Goal: Task Accomplishment & Management: Complete application form

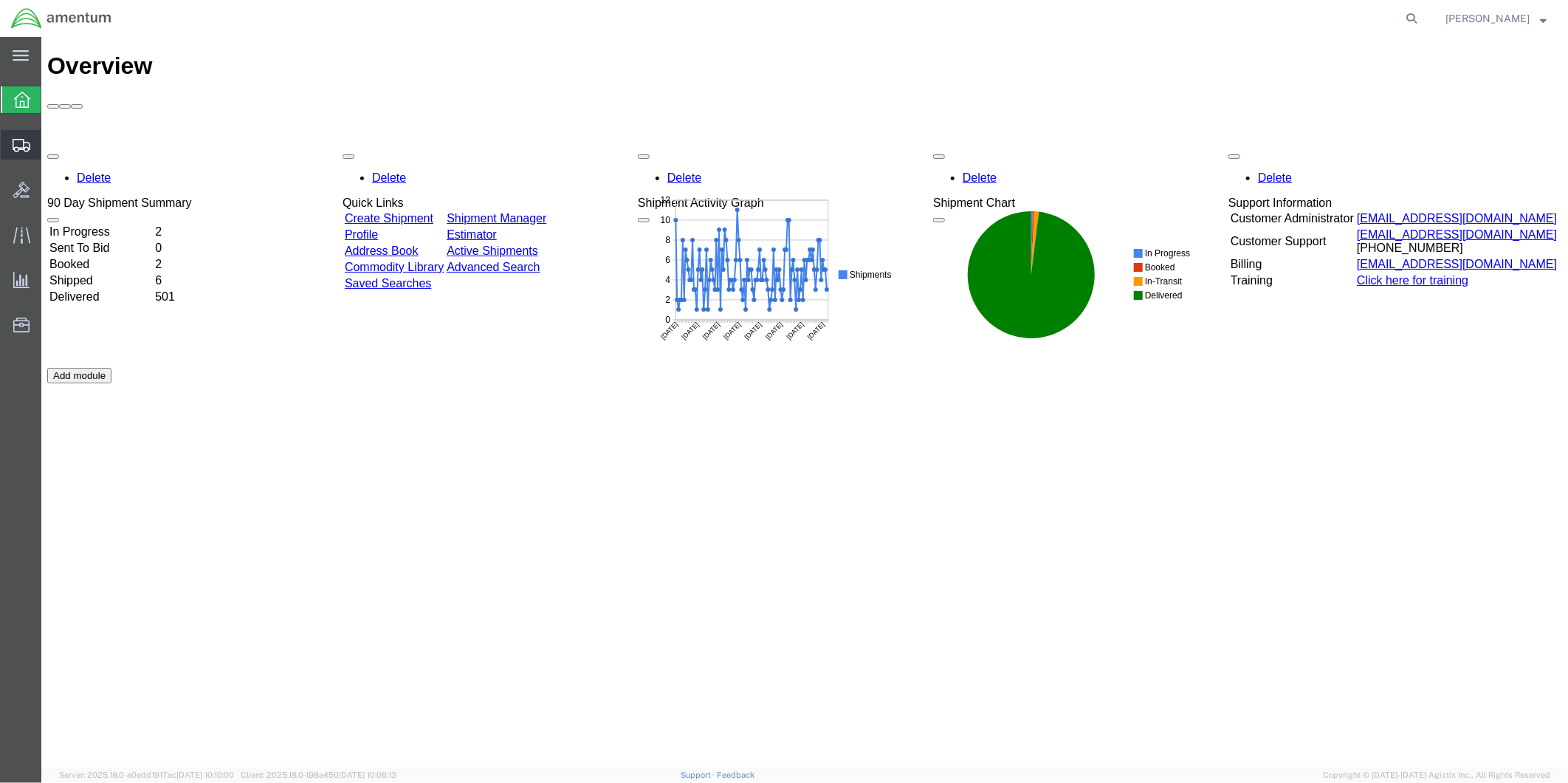
click at [0, 0] on span "Create from Template" at bounding box center [0, 0] width 0 height 0
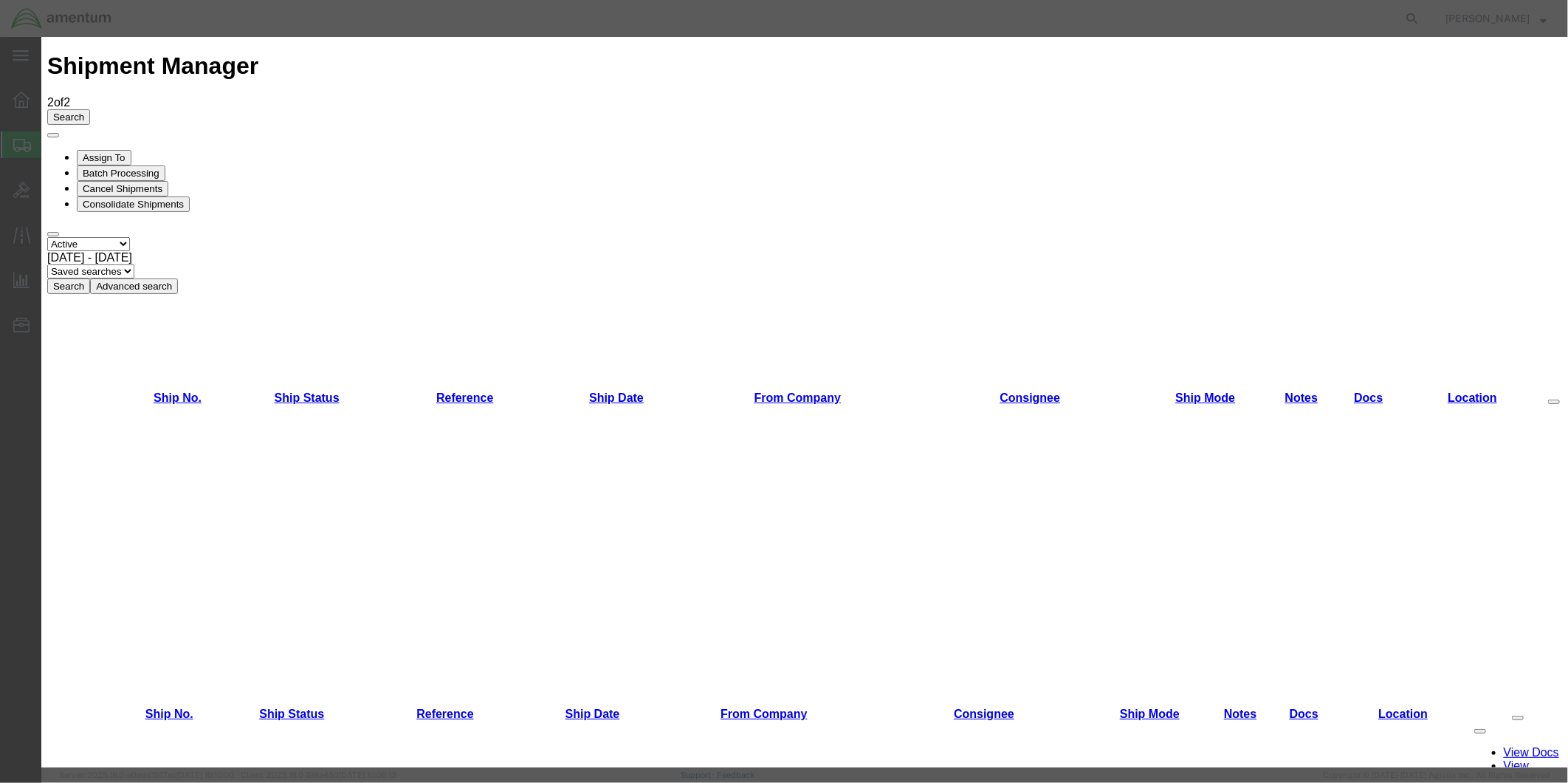
scroll to position [557, 0]
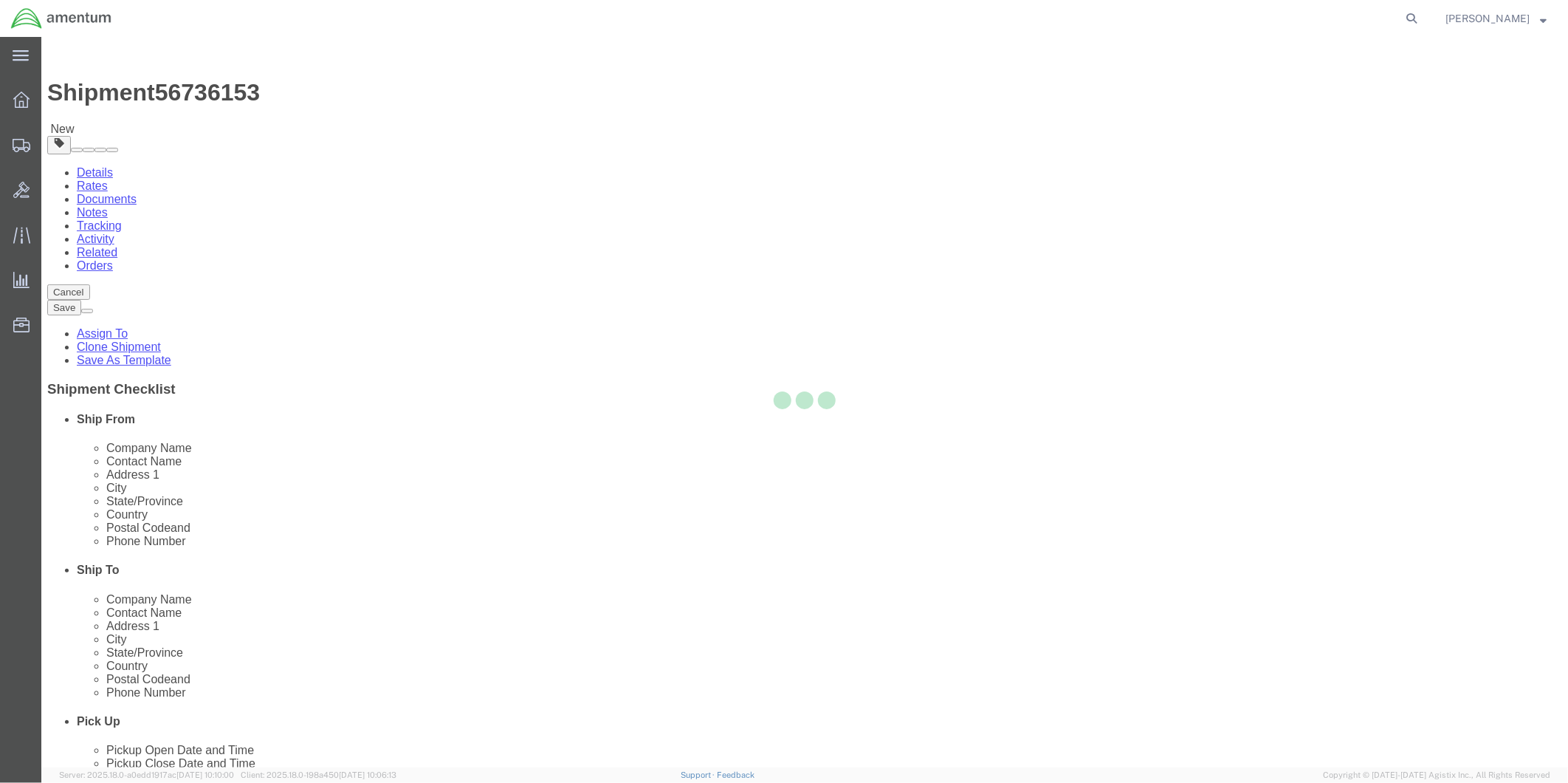
select select "49951"
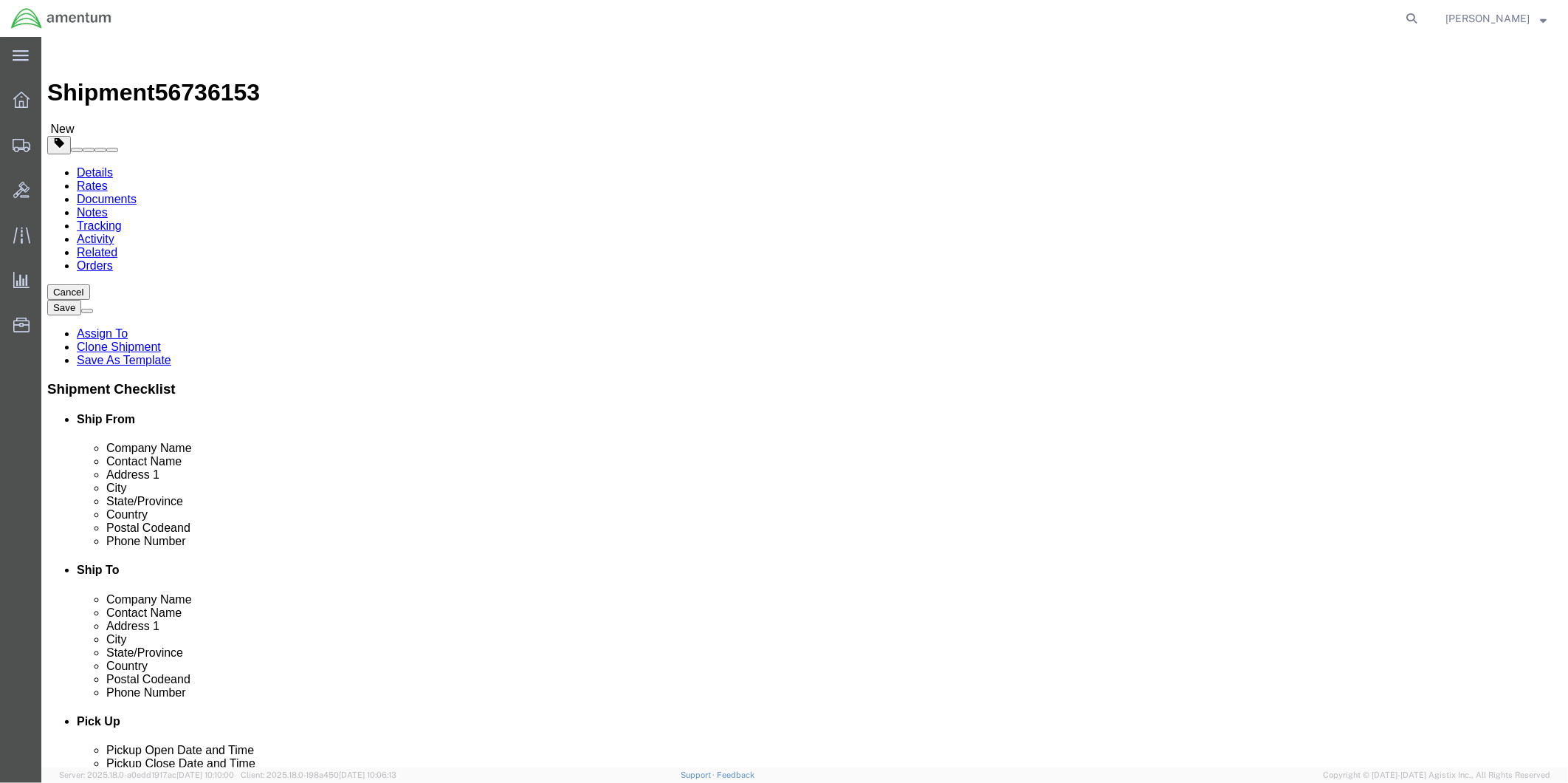
scroll to position [3035, 0]
select select "49941"
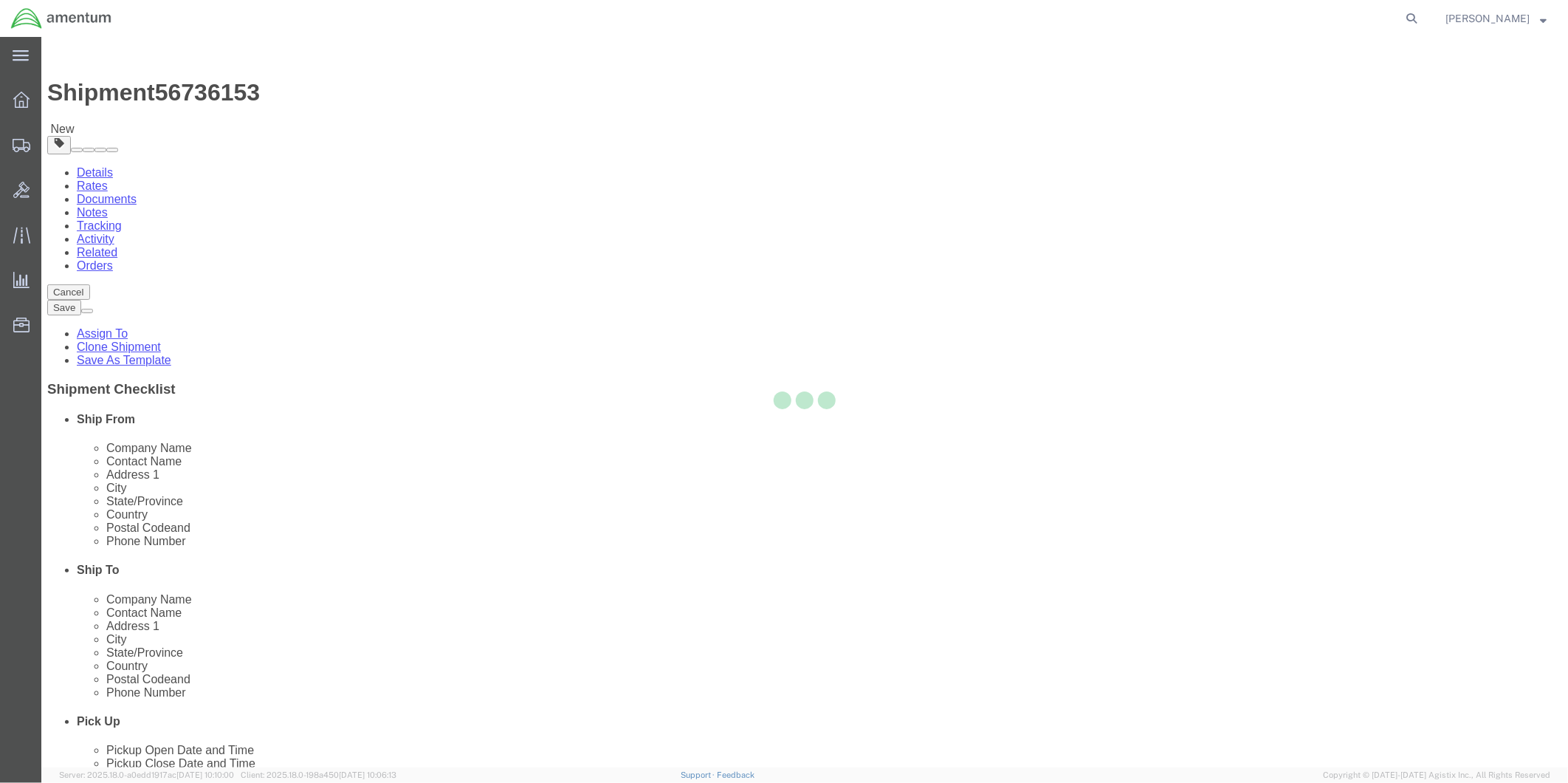
type input "Amentum Services, Inc"
type input "[PERSON_NAME]"
type input "[STREET_ADDRESS]"
type input "32C"
type input "McAllen"
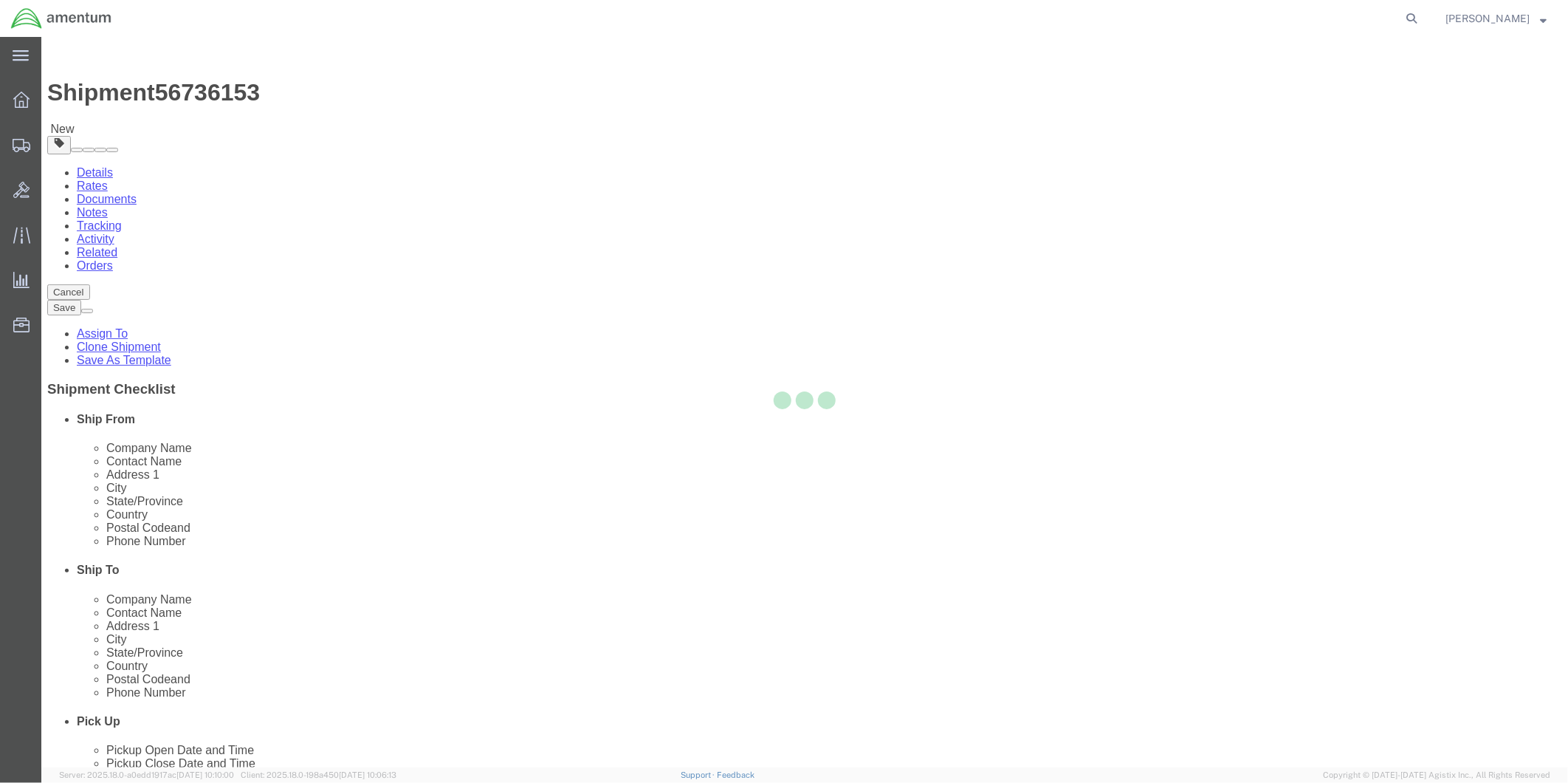
type input "78503"
type input "[PHONE_NUMBER]"
type input "[PERSON_NAME][EMAIL_ADDRESS][PERSON_NAME][DOMAIN_NAME]"
checkbox input "true"
select select "[GEOGRAPHIC_DATA]"
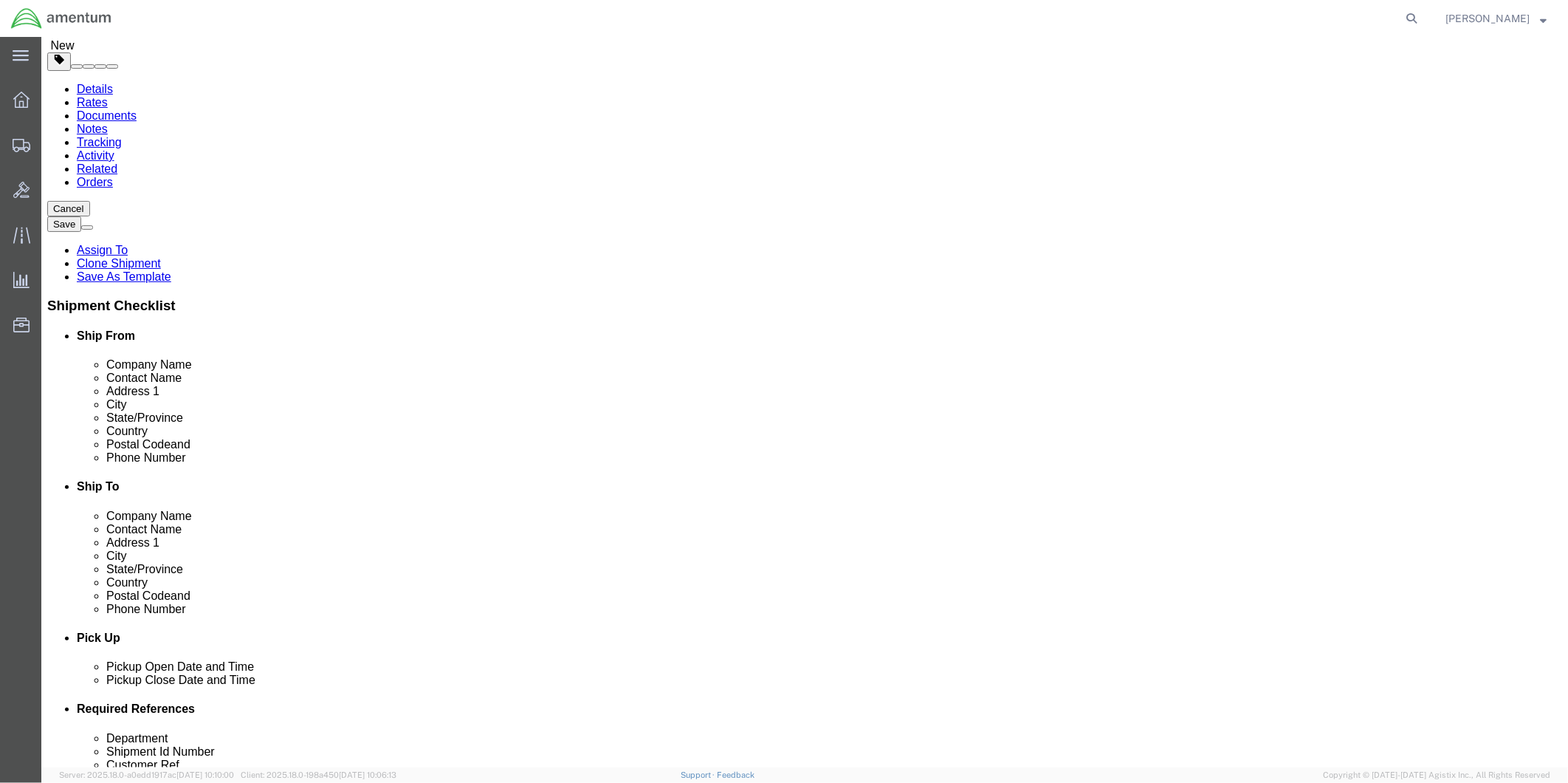
scroll to position [163, 0]
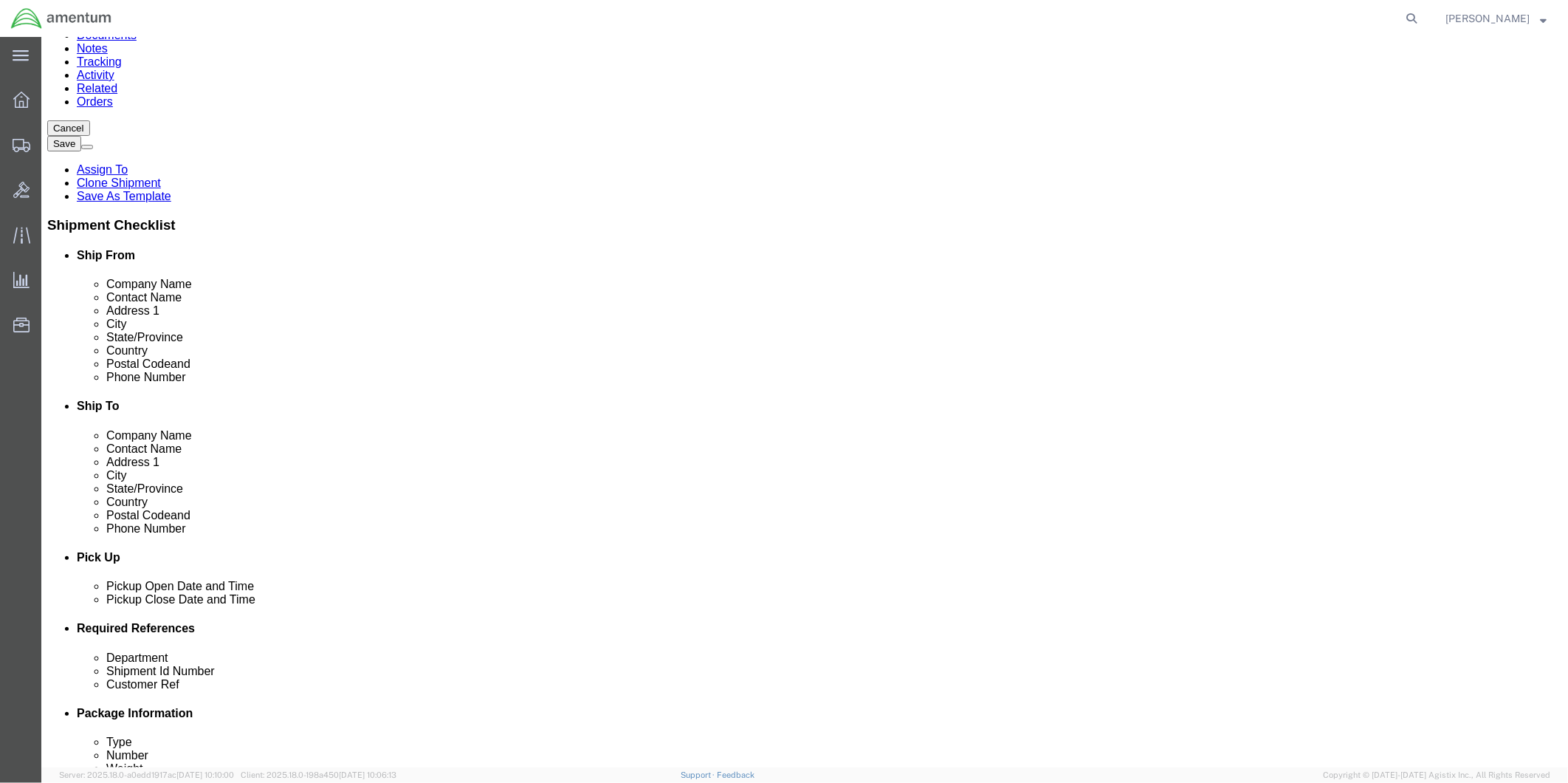
click div "[DATE] 1:53 PM"
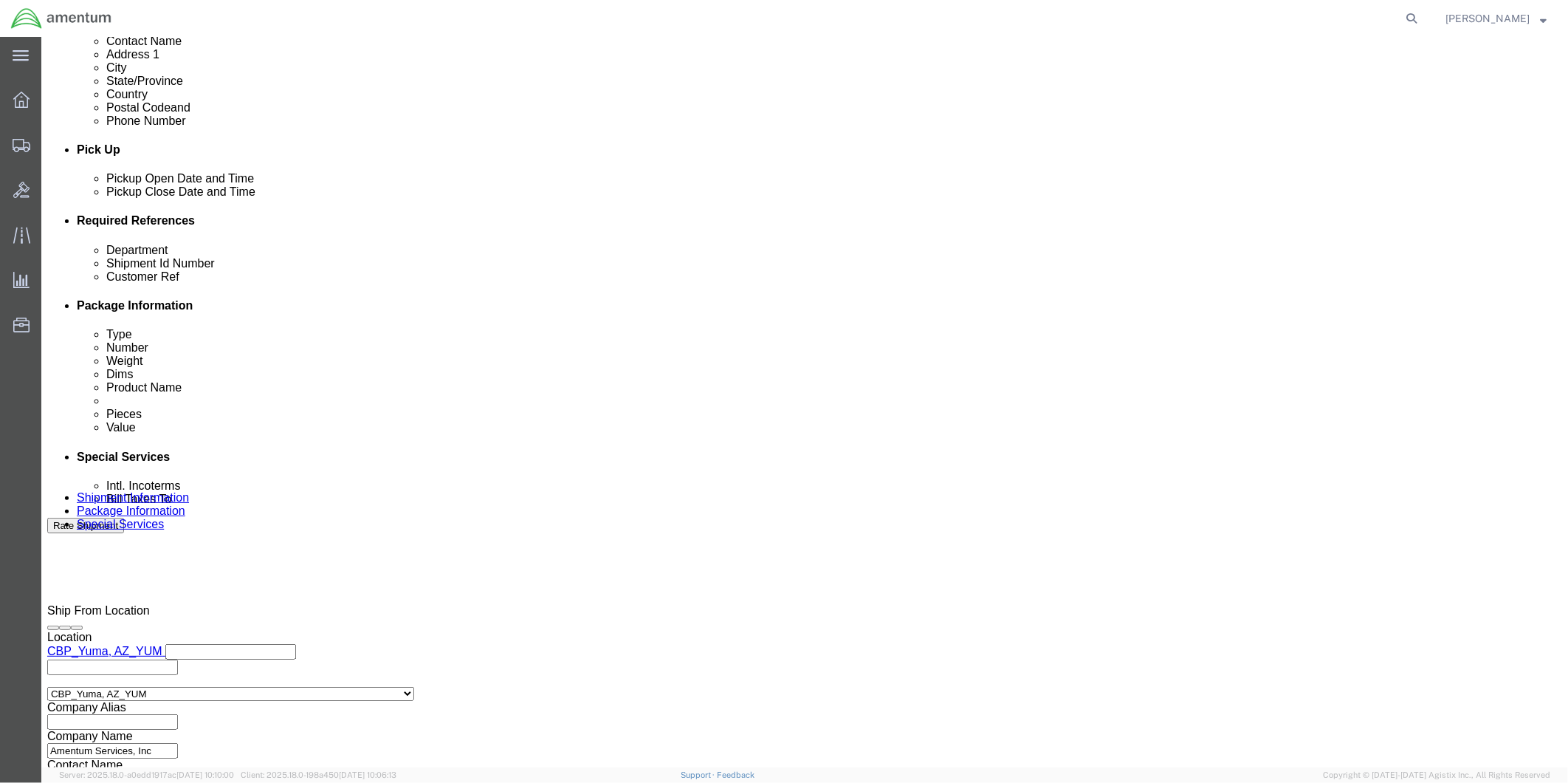
type input "2:00 PM"
click button "Apply"
click div "[DATE] 5:30 PM"
click button "Apply"
click div
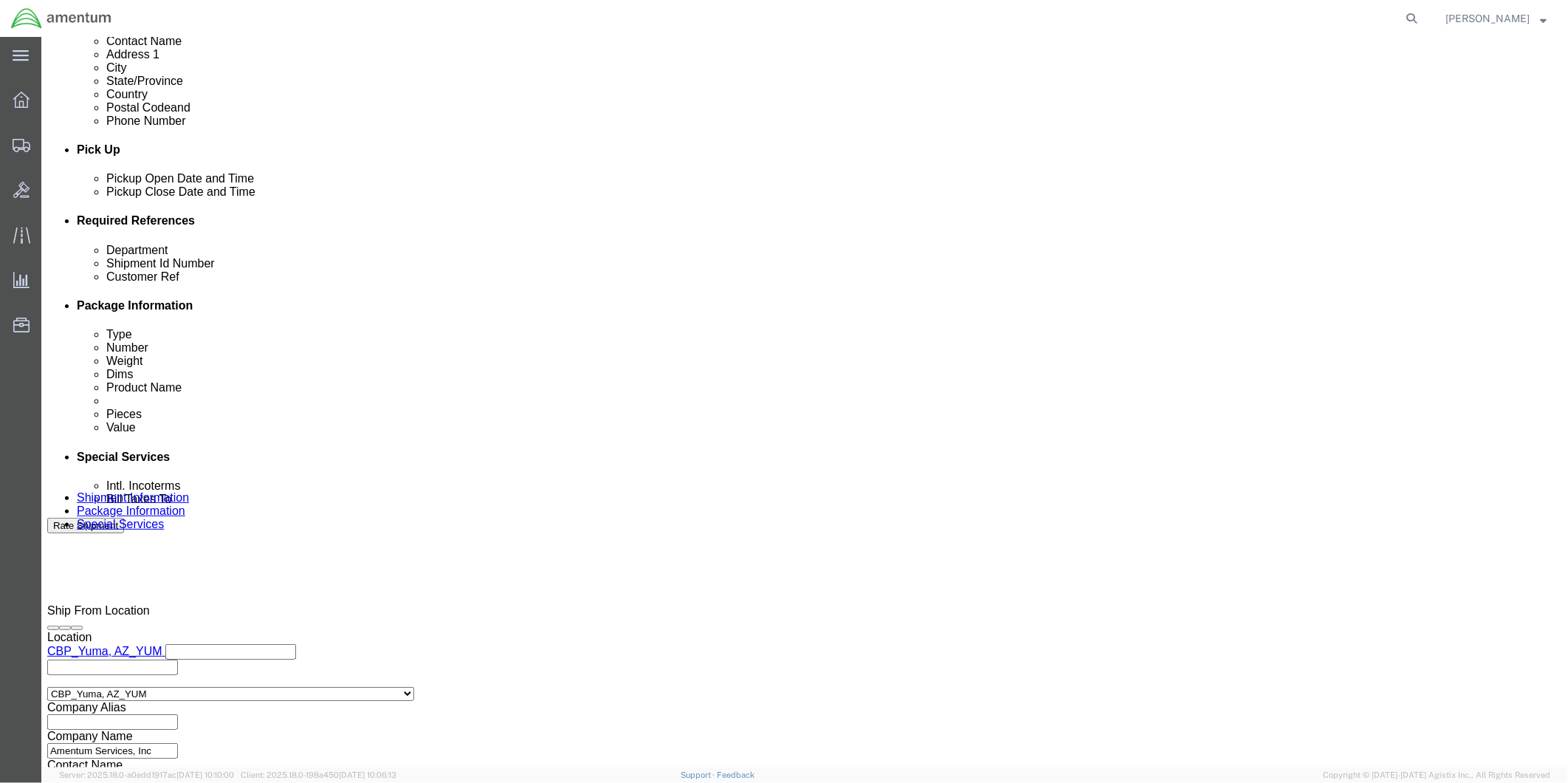
click input "6:30 PM"
type input "9:00 AM"
click button "Apply"
click div
type input "12:00 PM"
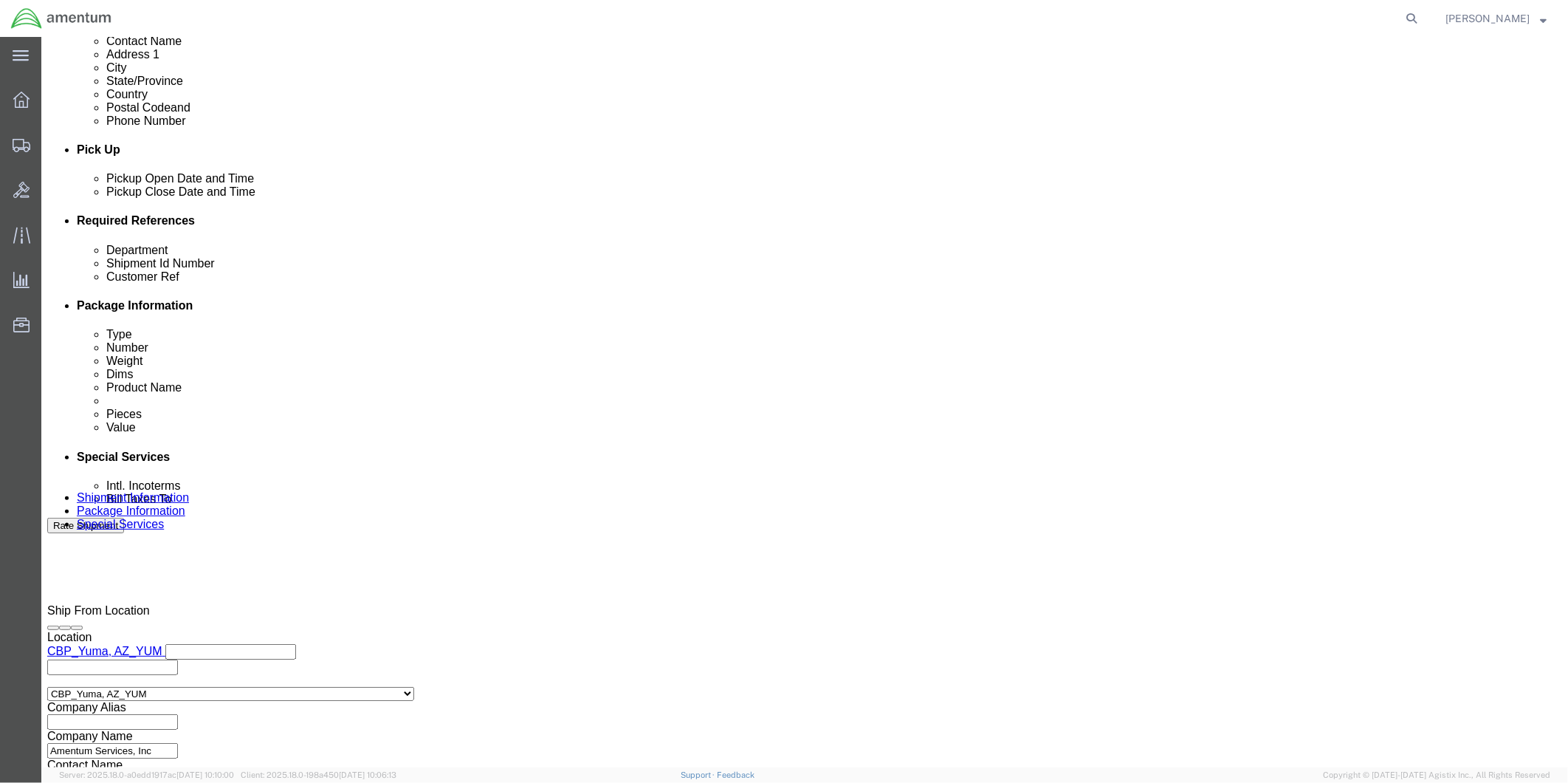
click button "Apply"
click input "text"
type input "329229"
click input "text"
type input "329229"
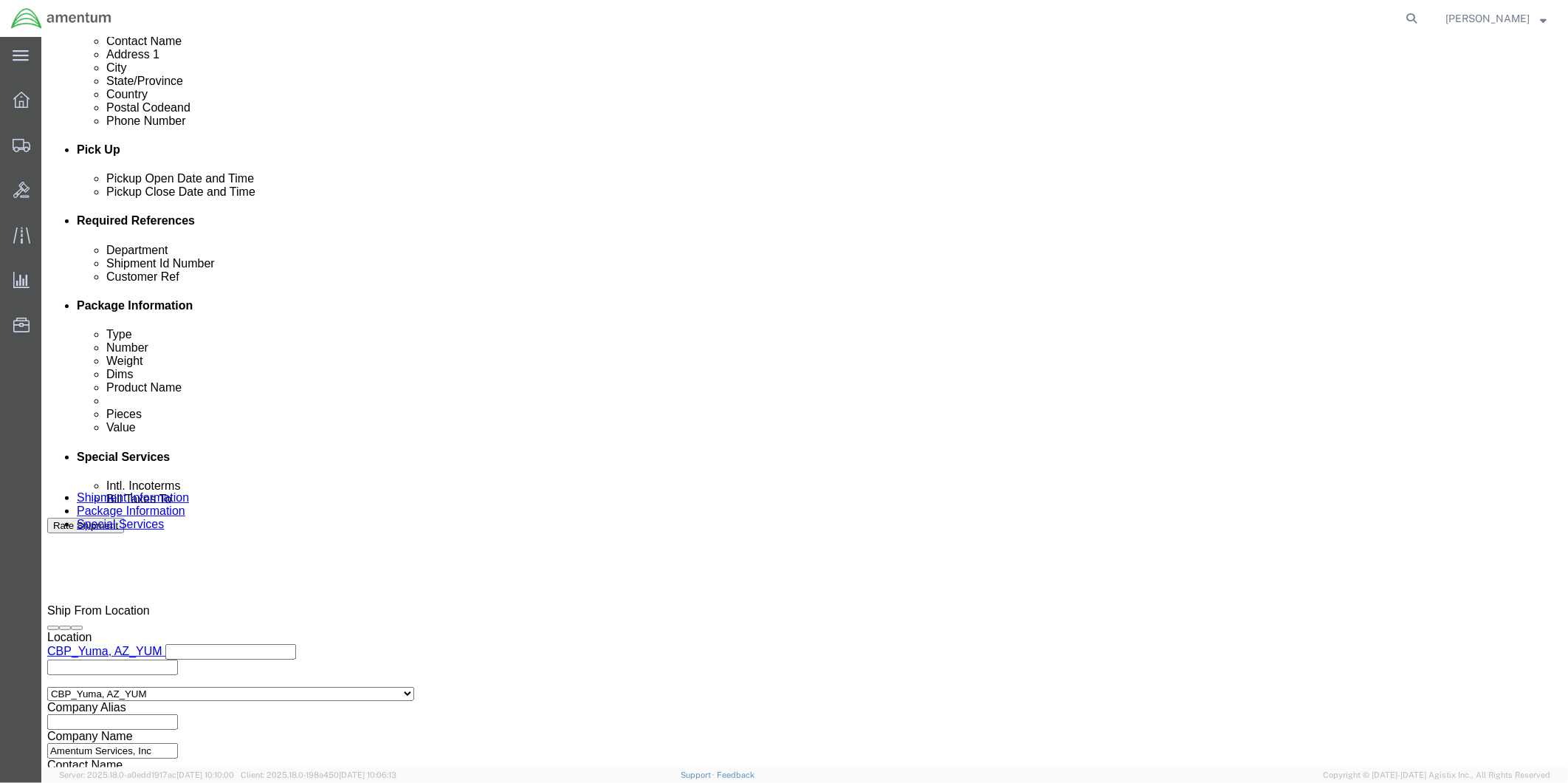
click button "Continue"
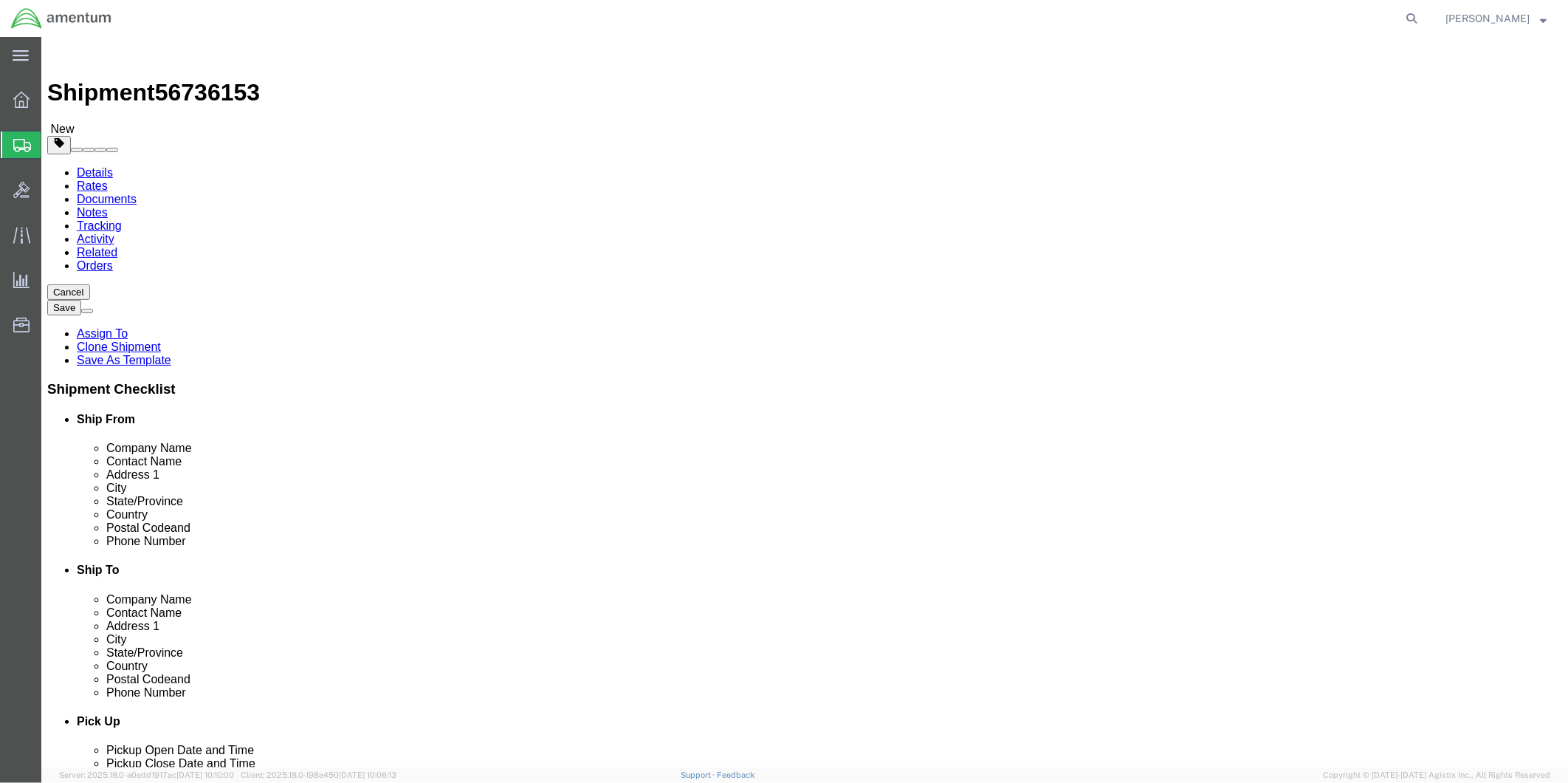
click select "Select BCK Boxes Bale(s) Basket(s) Bolt(s) Bottle(s) Buckets Bulk Bundle(s) Can…"
select select "SBX"
click select "Select BCK Boxes Bale(s) Basket(s) Bolt(s) Bottle(s) Buckets Bulk Bundle(s) Can…"
type input "12.25"
type input "11.00"
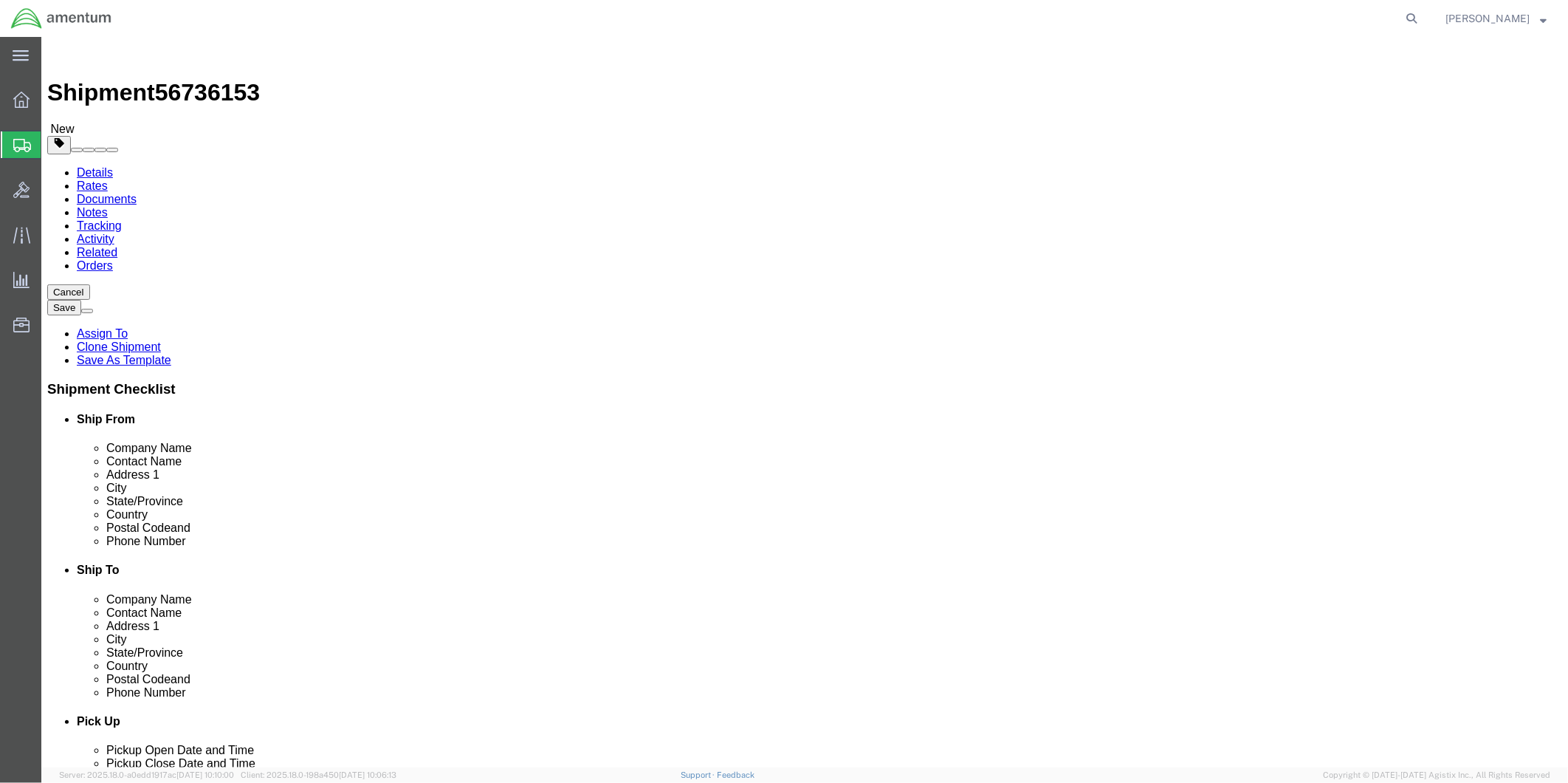
type input "1.50"
drag, startPoint x: 259, startPoint y: 345, endPoint x: 224, endPoint y: 342, distance: 35.1
click div "0.00 Select kgs lbs"
type input ".5"
click link "Add Content"
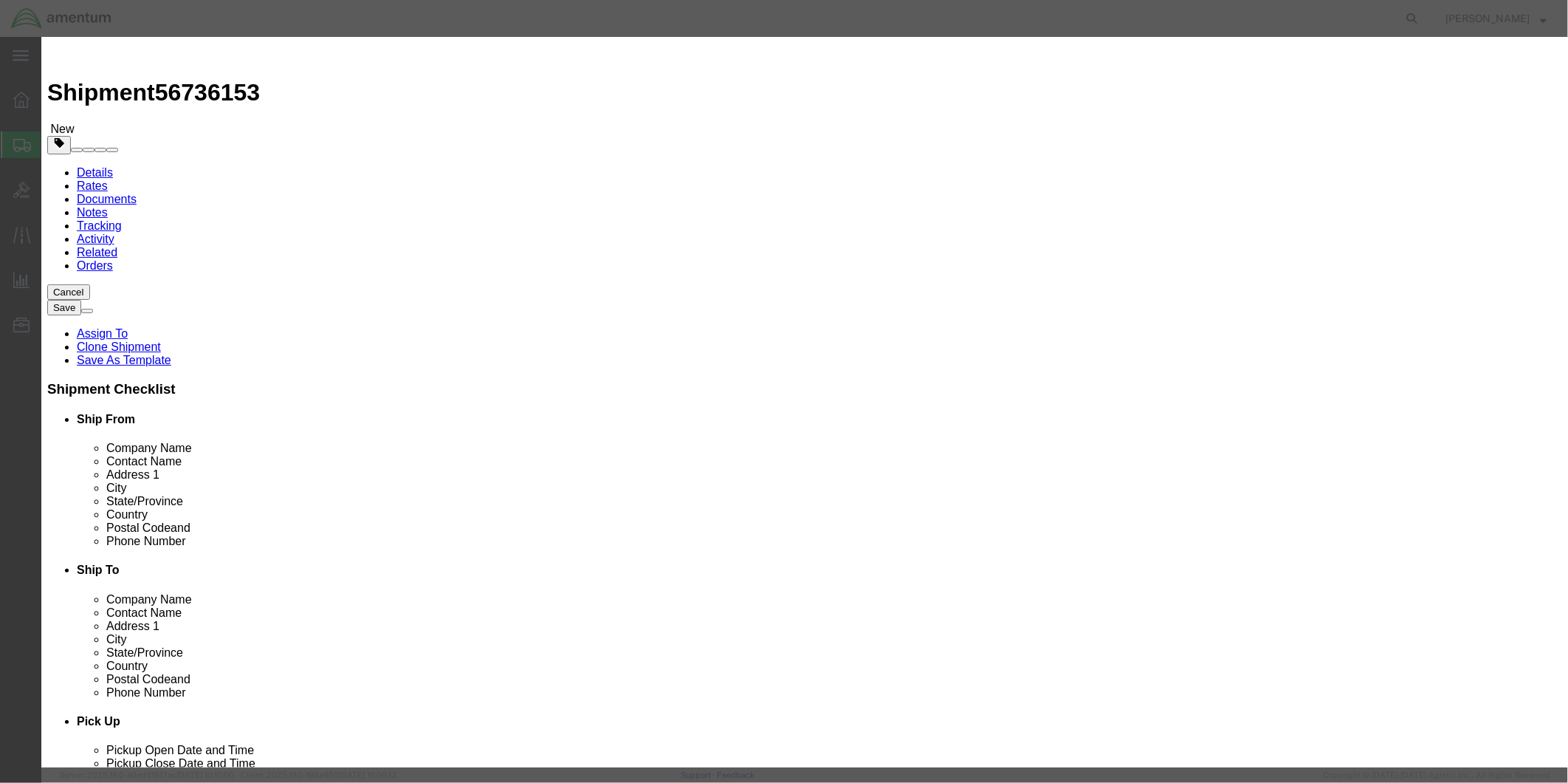
click input "text"
type input "UNION"
drag, startPoint x: 525, startPoint y: 141, endPoint x: 513, endPoint y: 138, distance: 12.4
click input "0"
type input "1"
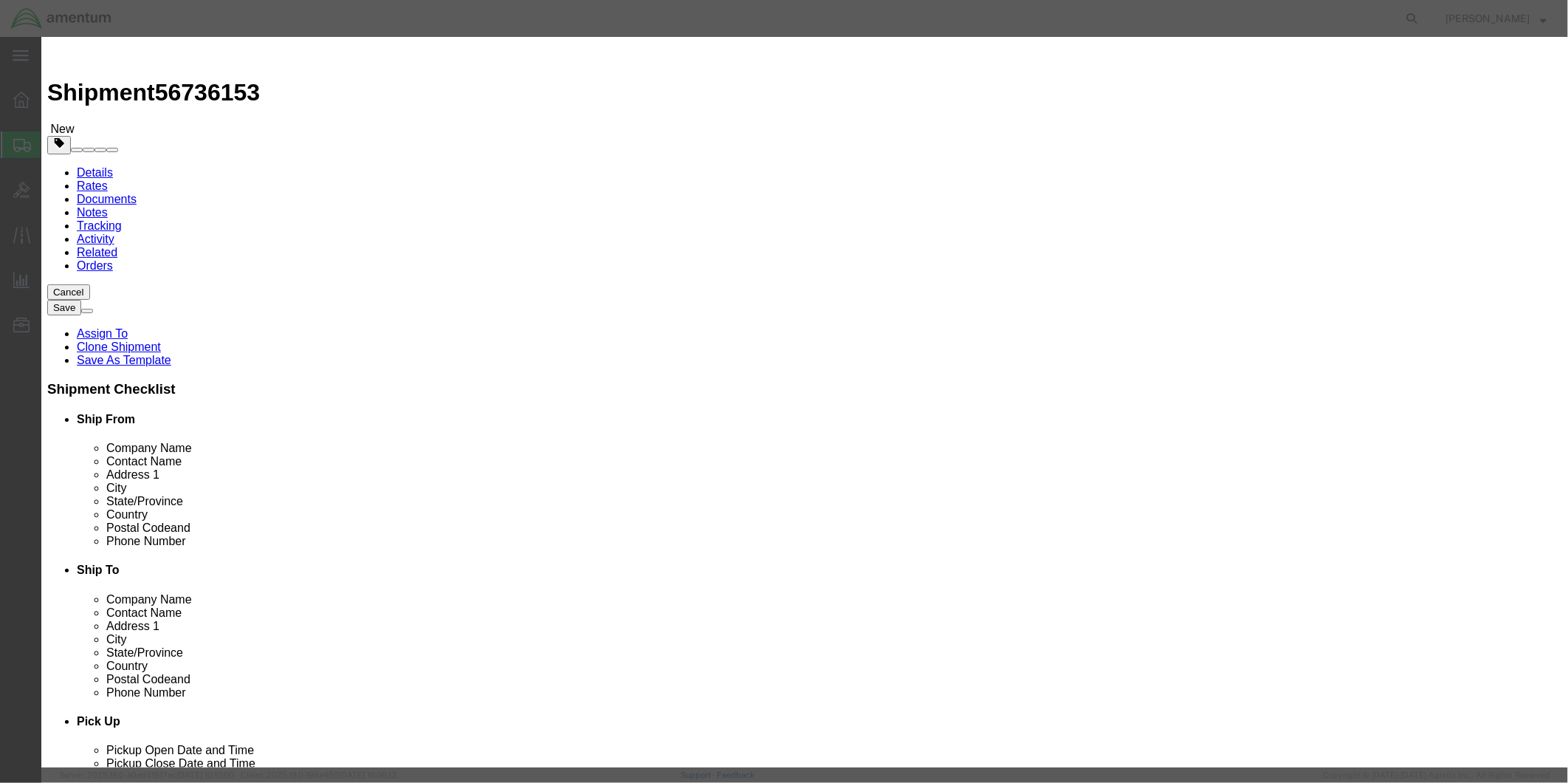
click input "text"
type input "65.00"
click textarea
type textarea "UNION"
click button "Save & Close"
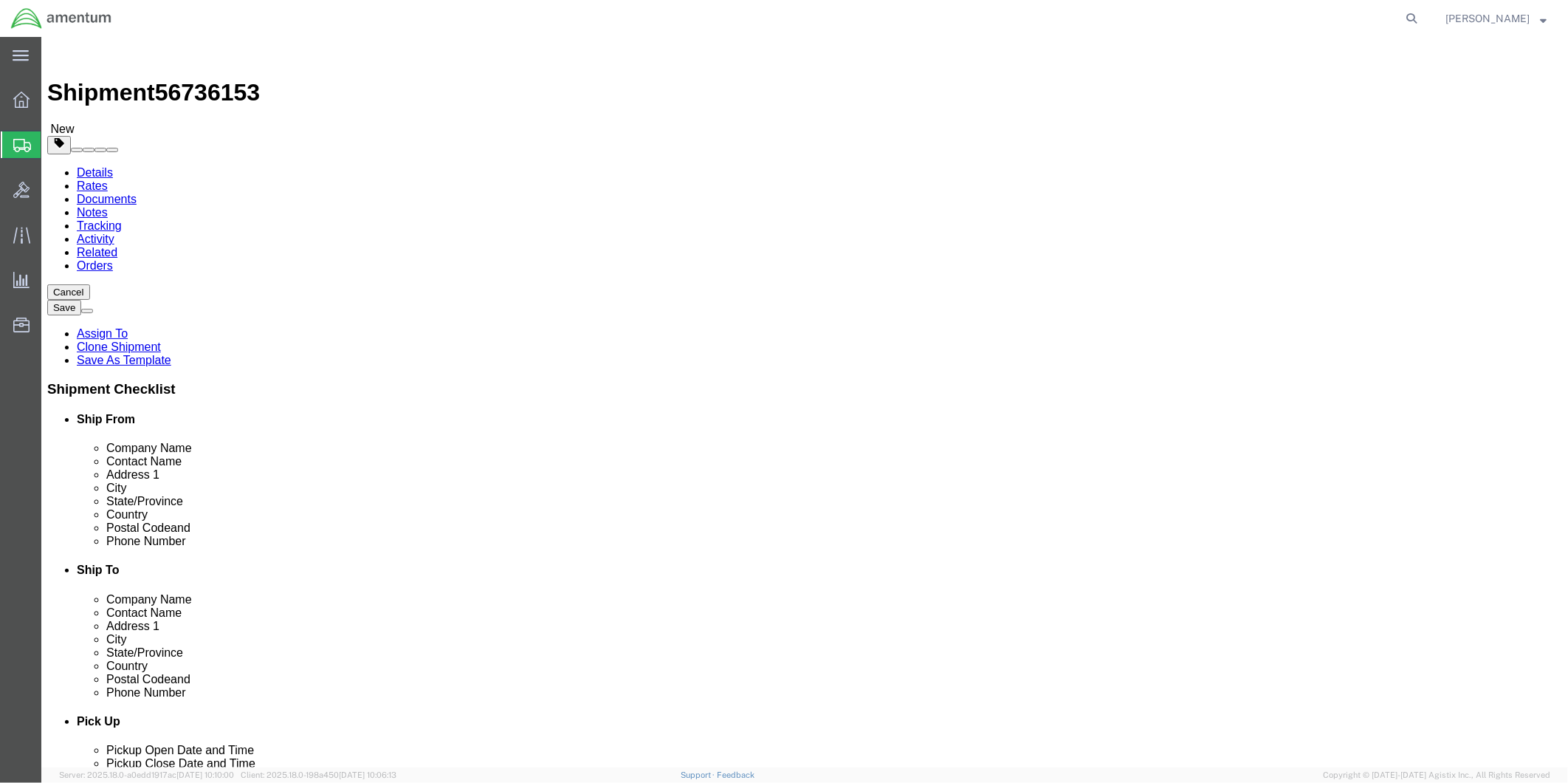
click button "Rate Shipment"
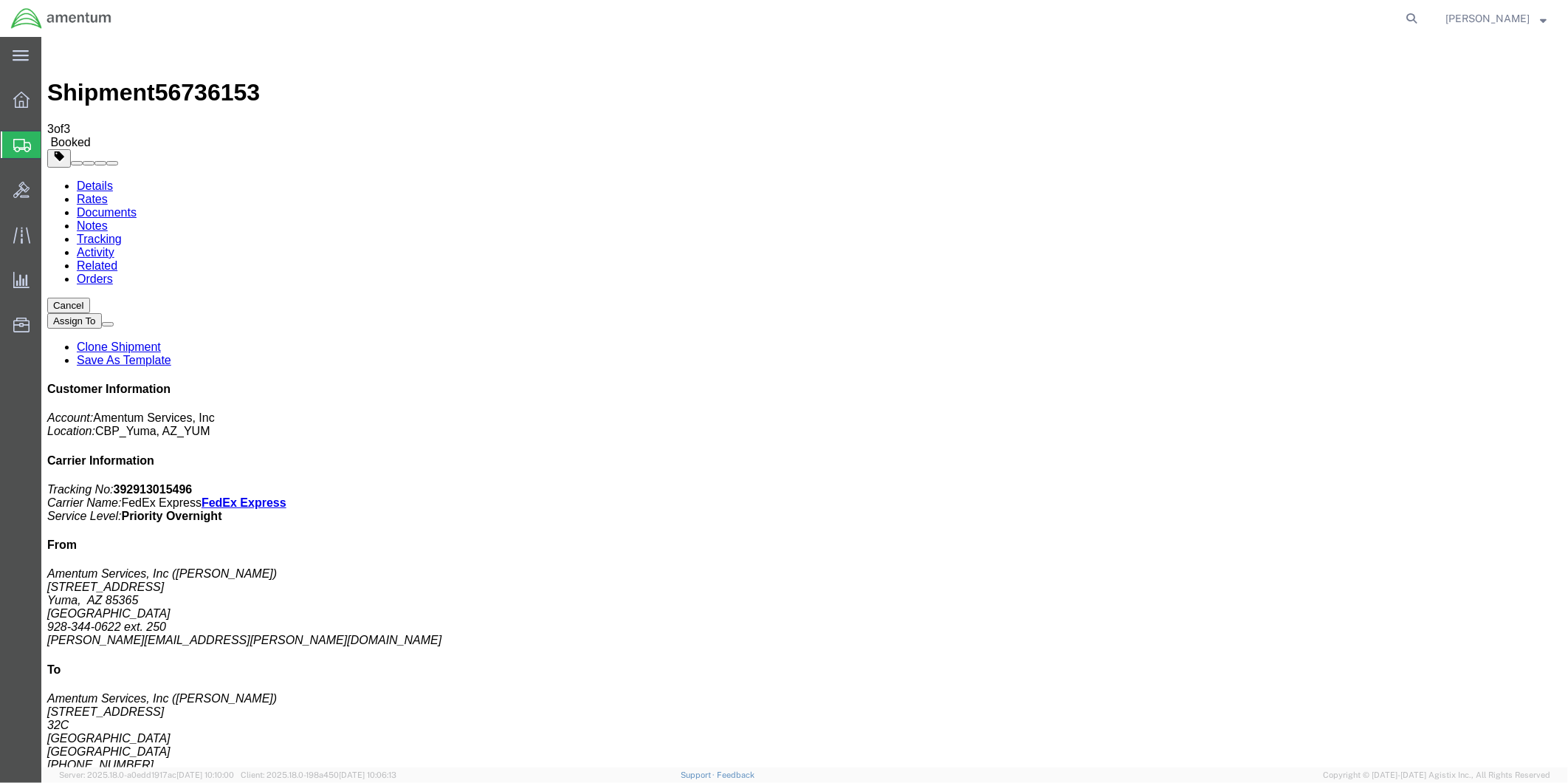
drag, startPoint x: 1299, startPoint y: 223, endPoint x: 1456, endPoint y: 251, distance: 159.5
click at [1456, 483] on p "Tracking No: 392913015496 Carrier Name: FedEx Express FedEx Express Service Lev…" at bounding box center [805, 502] width 1515 height 40
drag, startPoint x: 1456, startPoint y: 251, endPoint x: 1388, endPoint y: 245, distance: 68.3
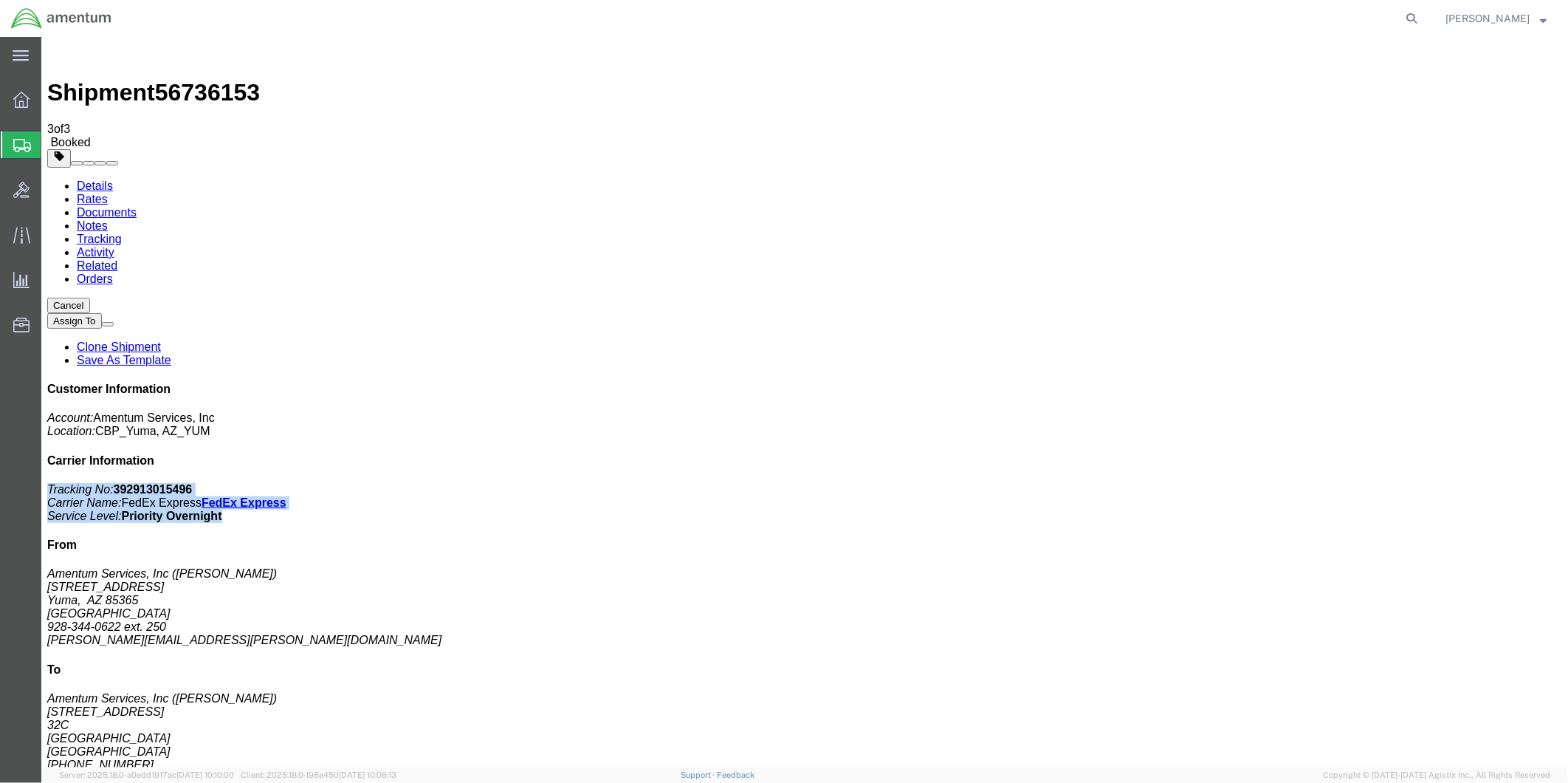
copy p "Tracking No: 392913015496 Carrier Name: FedEx Express FedEx Express Service Lev…"
click at [94, 179] on link "Details" at bounding box center [94, 185] width 36 height 13
click link "Schedule pickup request"
drag, startPoint x: 1247, startPoint y: 189, endPoint x: 1411, endPoint y: 216, distance: 166.2
click div "Customer Information Account: Amentum Services, Inc Location: CBP_Yuma, [GEOGRA…"
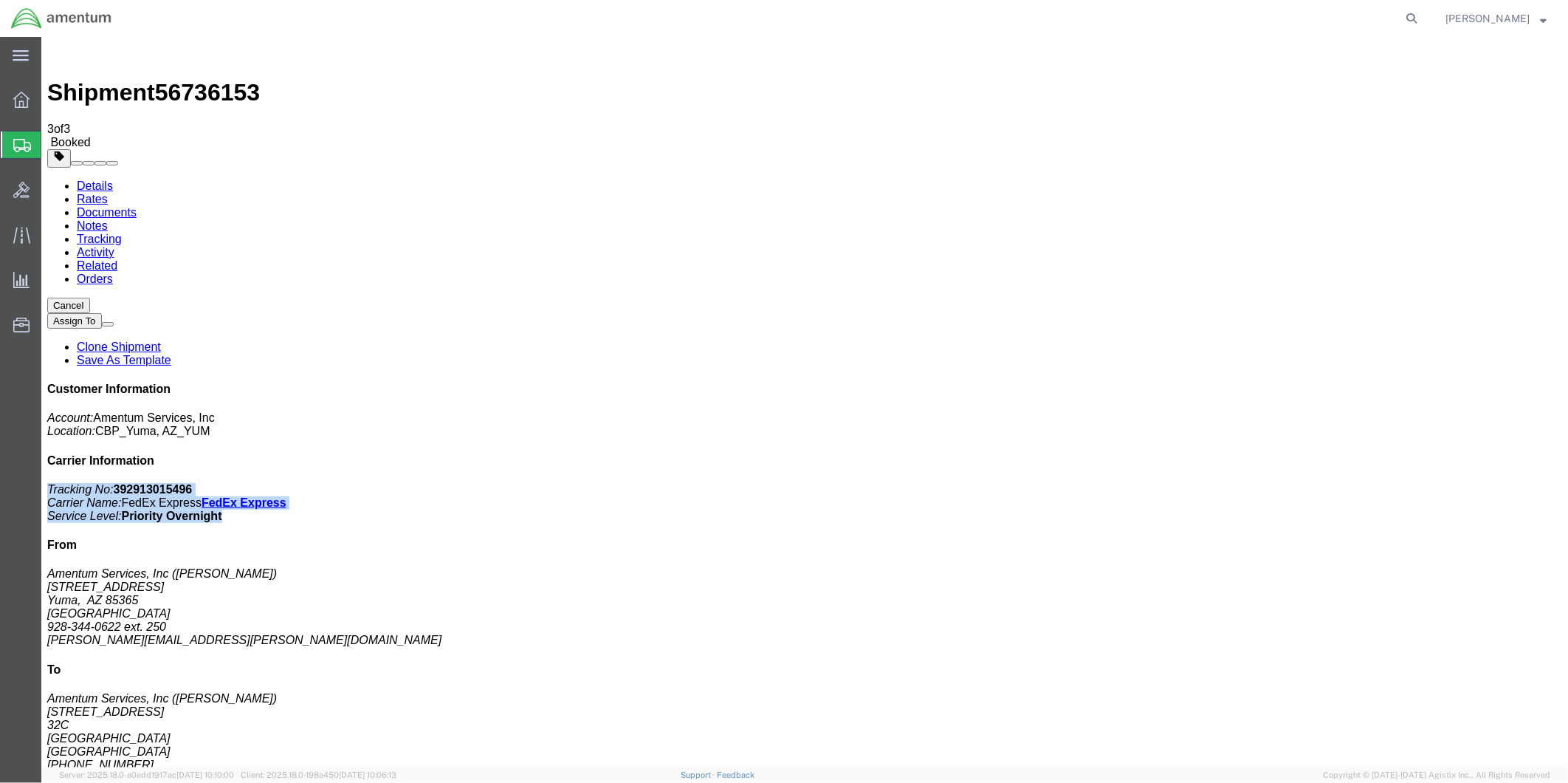
drag, startPoint x: 1411, startPoint y: 216, endPoint x: 1335, endPoint y: 197, distance: 78.3
copy p "Tracking No: 392913015496 Carrier Name: FedEx Express FedEx Express Service Lev…"
